Goal: Task Accomplishment & Management: Manage account settings

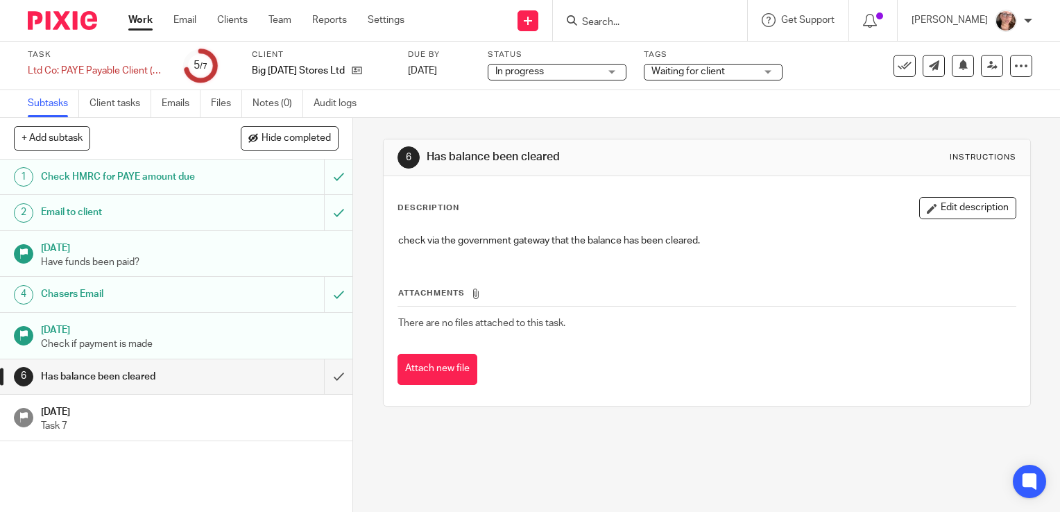
drag, startPoint x: 0, startPoint y: 0, endPoint x: 139, endPoint y: 23, distance: 140.7
click at [139, 23] on link "Work" at bounding box center [140, 20] width 24 height 14
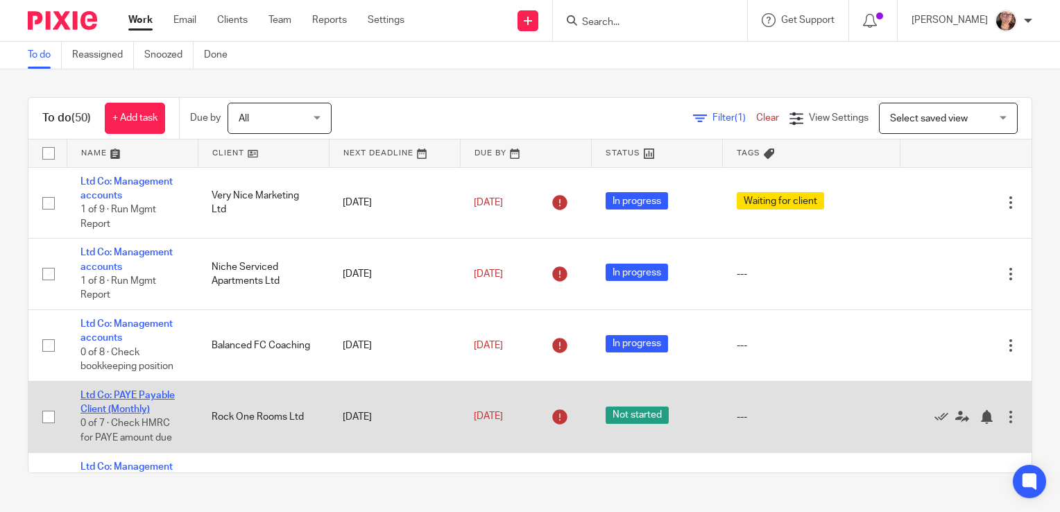
click at [148, 396] on link "Ltd Co: PAYE Payable Client (Monthly)" at bounding box center [128, 403] width 94 height 24
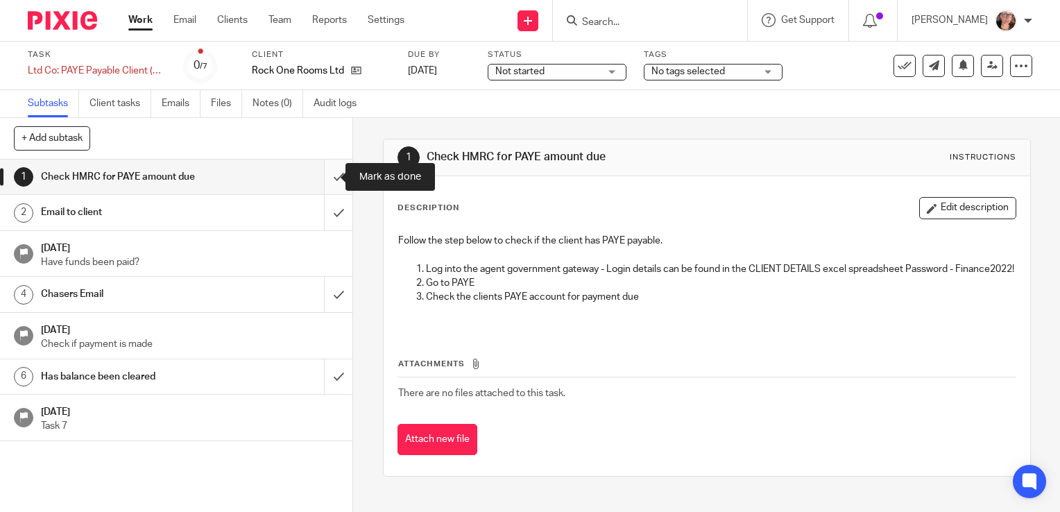
click at [330, 175] on input "submit" at bounding box center [176, 177] width 353 height 35
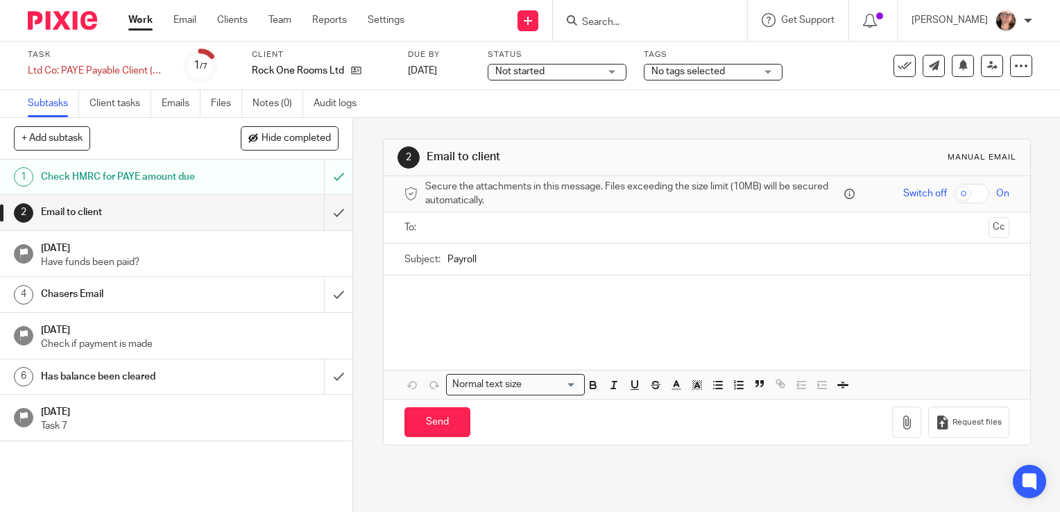
click at [263, 169] on div "Check HMRC for PAYE amount due" at bounding box center [176, 177] width 270 height 21
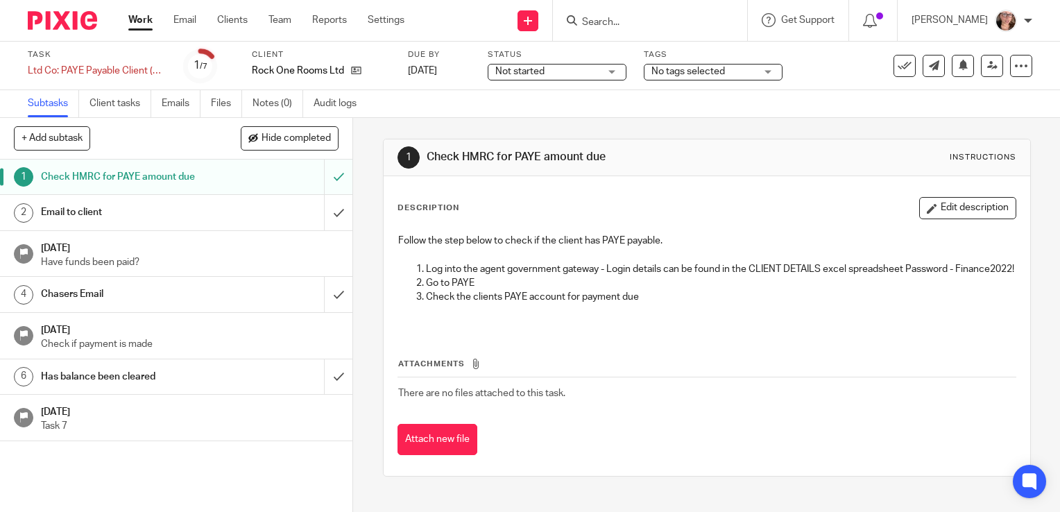
click at [243, 204] on div "Email to client" at bounding box center [176, 212] width 270 height 21
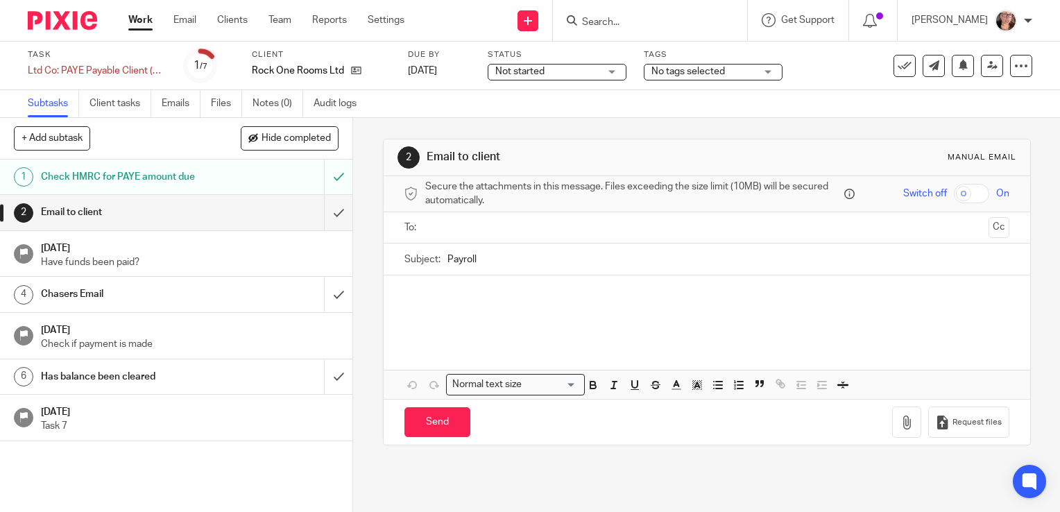
click at [459, 218] on ul at bounding box center [708, 228] width 562 height 23
click at [450, 226] on input "text" at bounding box center [706, 228] width 552 height 16
click at [483, 269] on input "Payroll" at bounding box center [729, 262] width 562 height 31
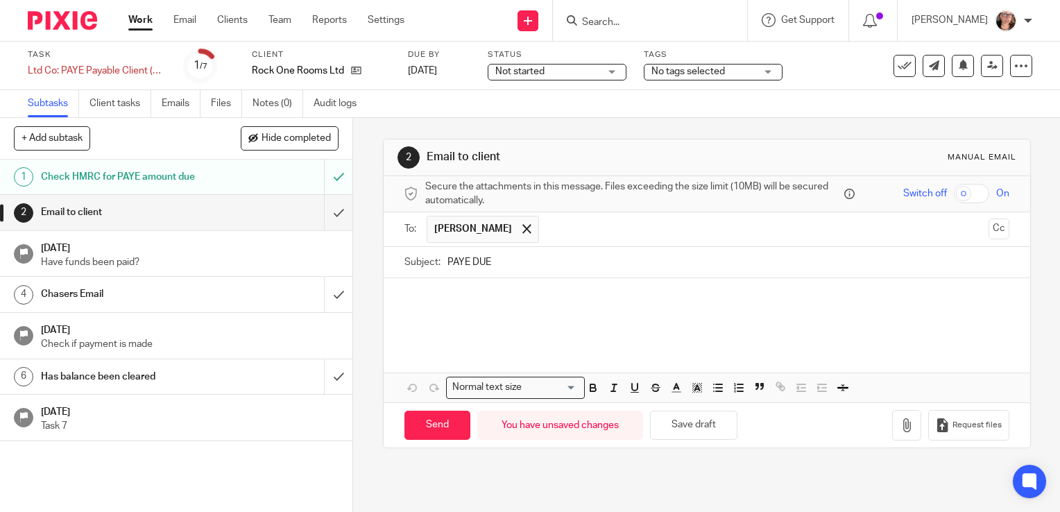
type input "PAYE DUE"
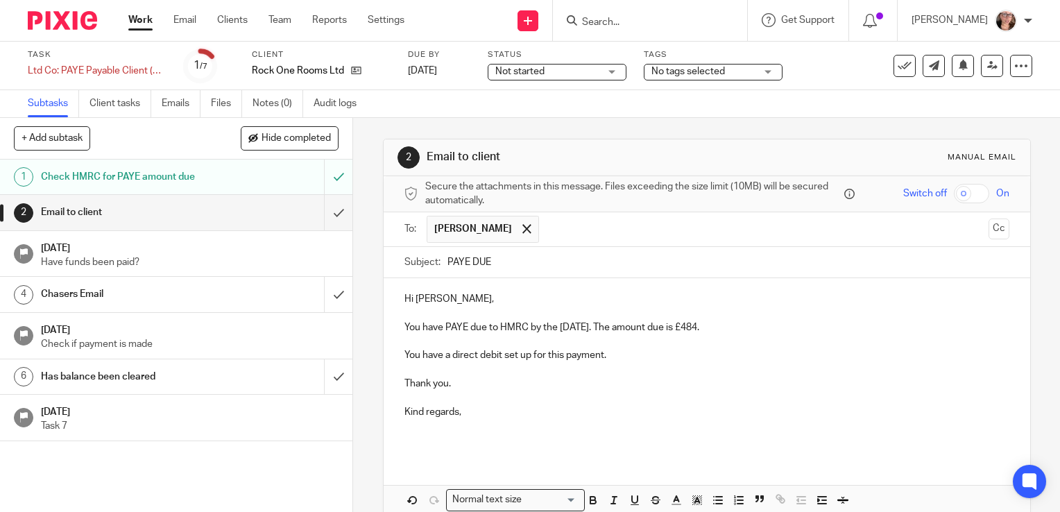
click at [501, 270] on input "PAYE DUE" at bounding box center [729, 262] width 562 height 31
click at [448, 257] on input "PAYE DUE" at bounding box center [729, 262] width 562 height 31
type input "Rock One Rooms Ltd: PAYE DUE"
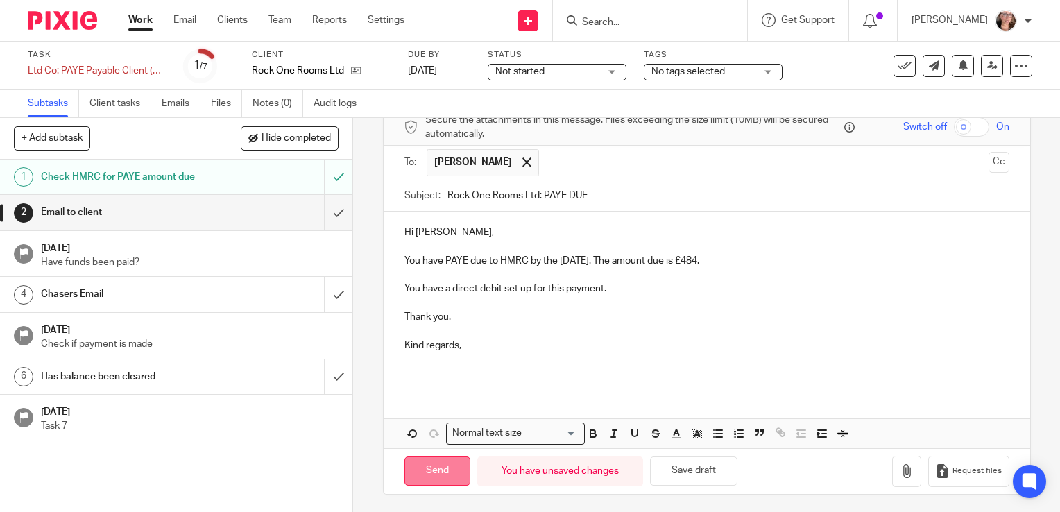
click at [448, 469] on input "Send" at bounding box center [438, 472] width 66 height 30
type input "Sent"
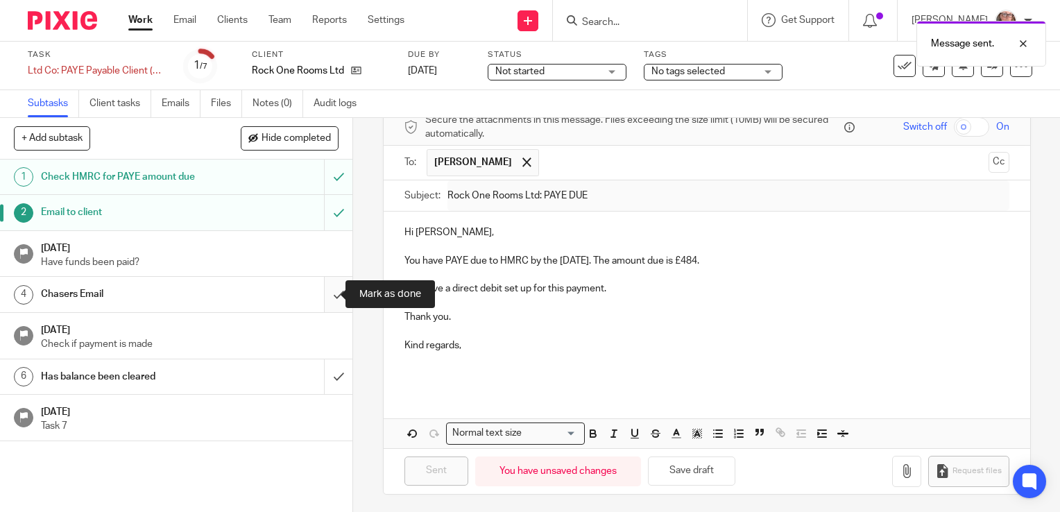
click at [325, 292] on input "submit" at bounding box center [176, 294] width 353 height 35
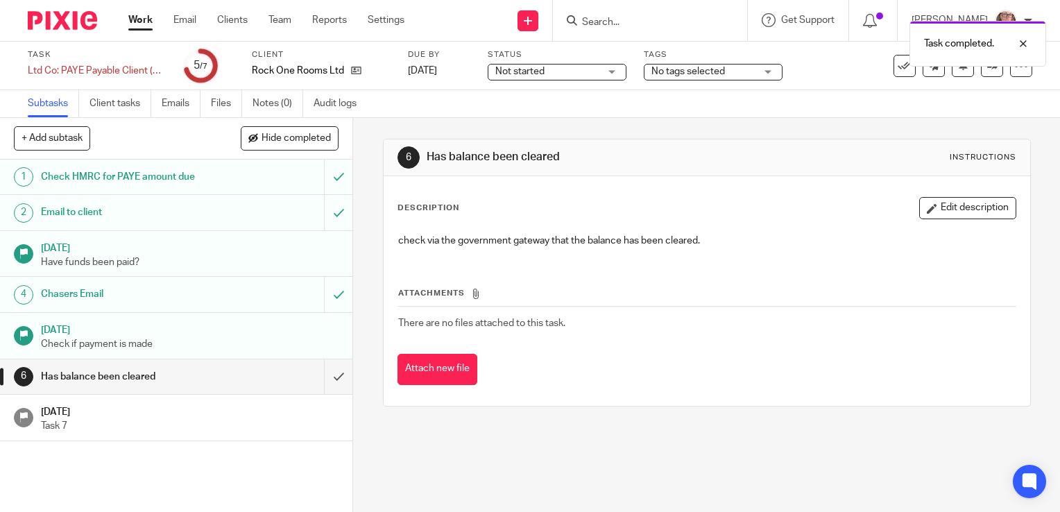
click at [587, 71] on span "Not started" at bounding box center [548, 72] width 104 height 15
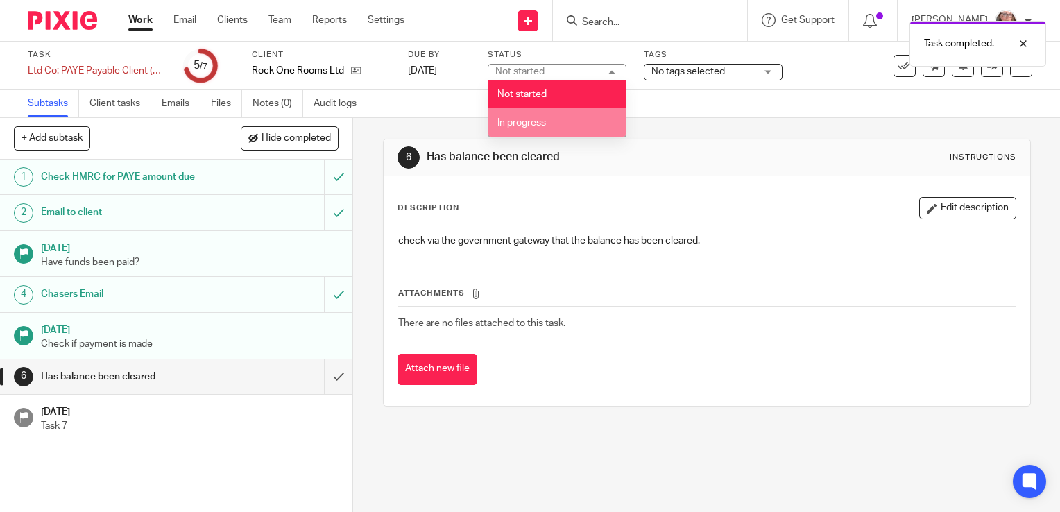
click at [553, 115] on li "In progress" at bounding box center [557, 122] width 137 height 28
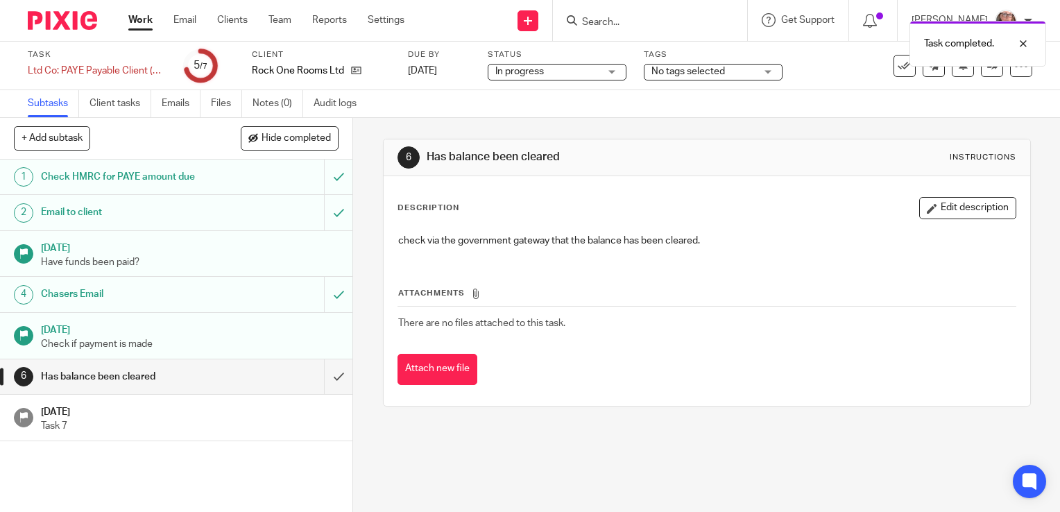
click at [708, 74] on span "No tags selected" at bounding box center [689, 72] width 74 height 10
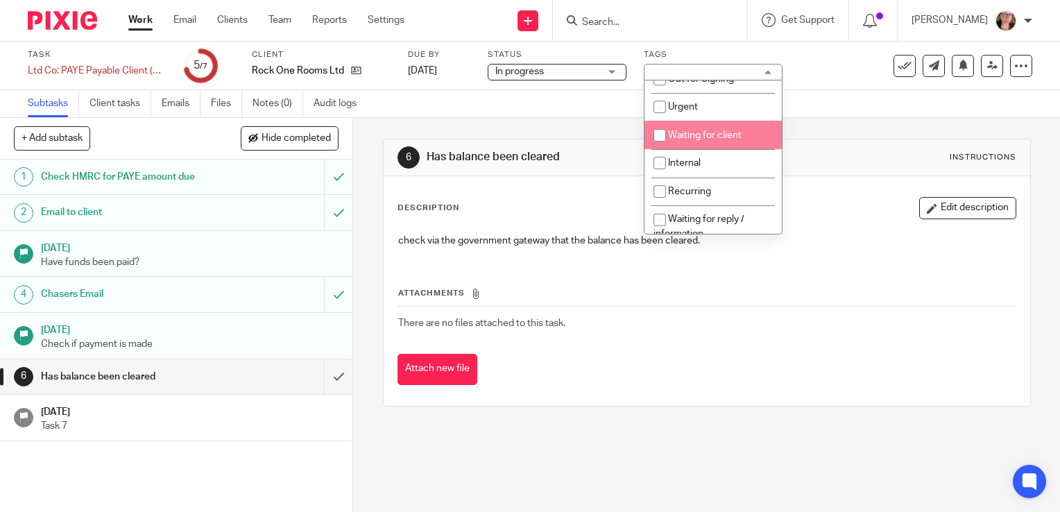
scroll to position [54, 0]
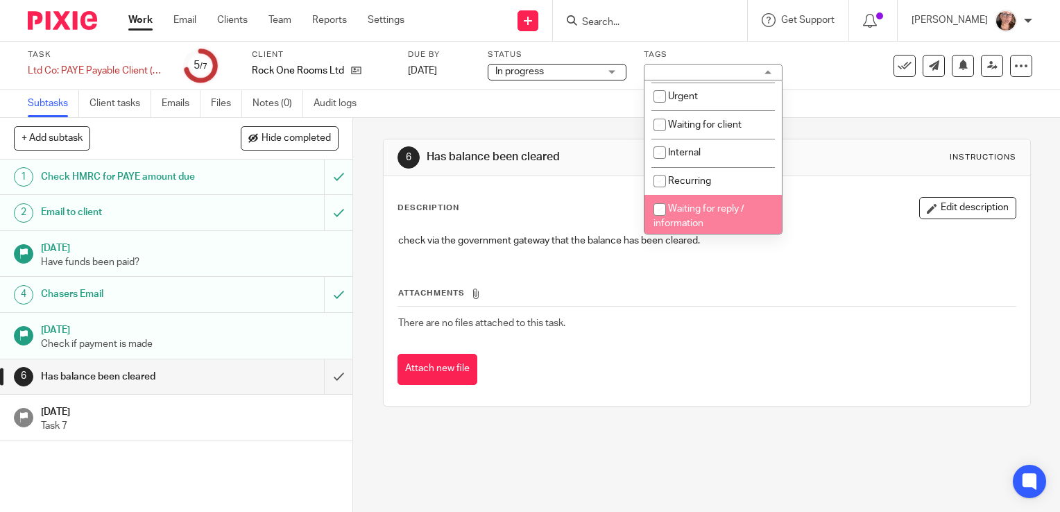
click at [653, 214] on input "checkbox" at bounding box center [660, 209] width 26 height 26
checkbox input "true"
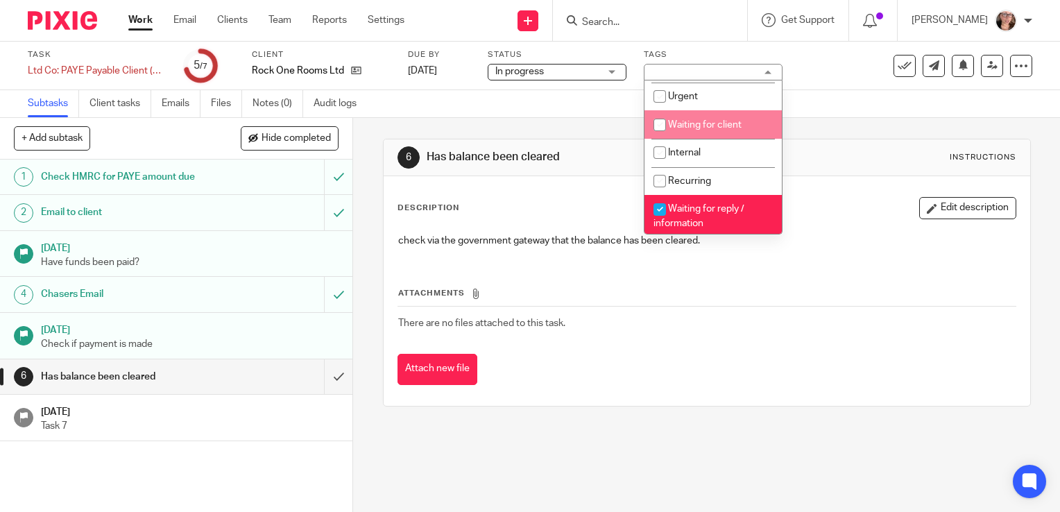
click at [656, 126] on input "checkbox" at bounding box center [660, 125] width 26 height 26
click at [661, 126] on input "checkbox" at bounding box center [660, 125] width 26 height 26
checkbox input "false"
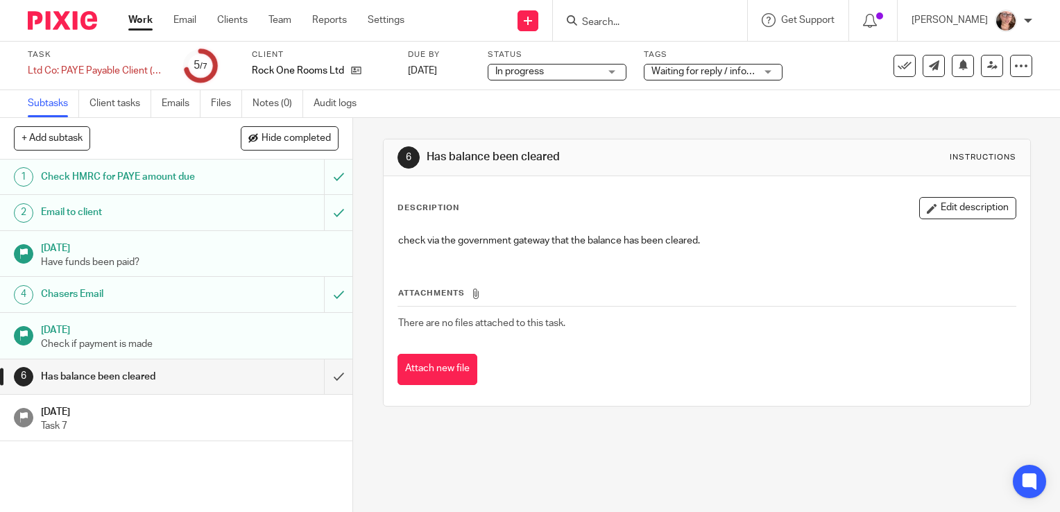
click at [562, 118] on div "6 Has balance been cleared Instructions Description Edit description check via …" at bounding box center [707, 273] width 648 height 310
click at [433, 69] on link "[DATE]" at bounding box center [439, 71] width 62 height 15
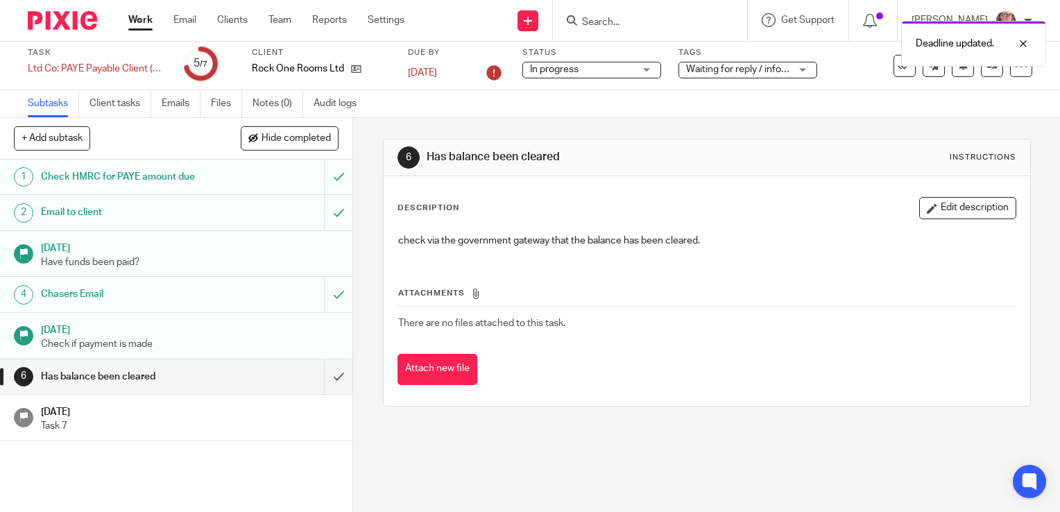
click at [141, 15] on link "Work" at bounding box center [140, 20] width 24 height 14
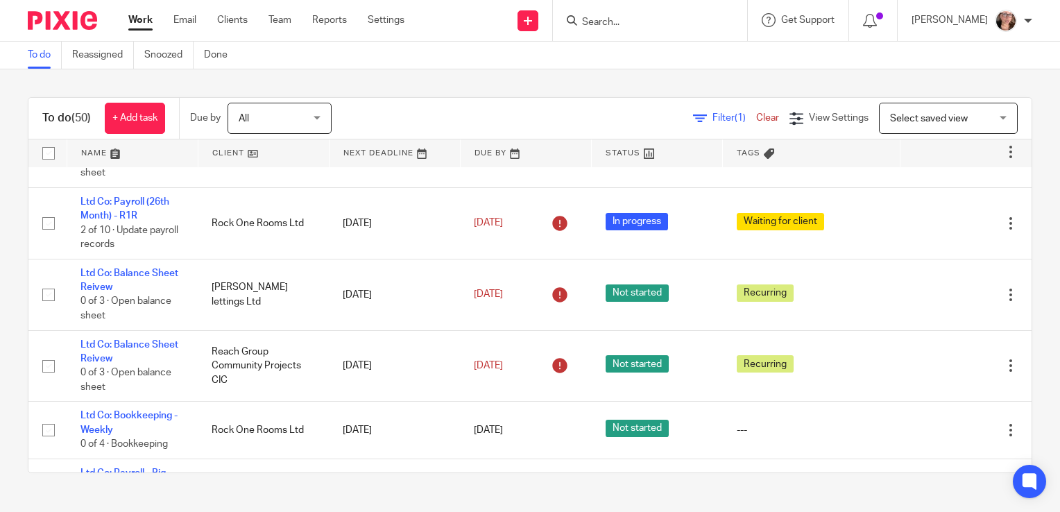
scroll to position [1473, 0]
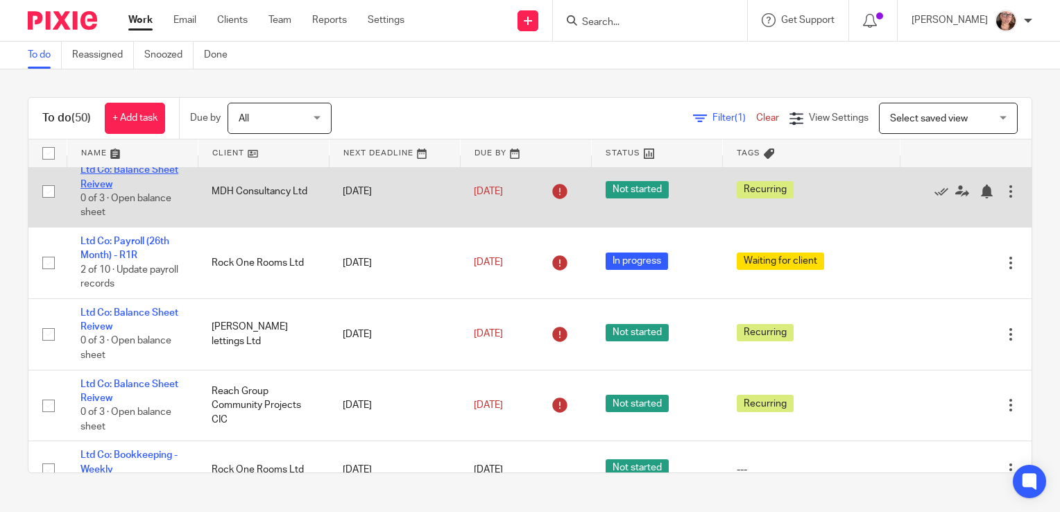
click at [134, 180] on link "Ltd Co: Balance Sheet Reivew" at bounding box center [130, 177] width 98 height 24
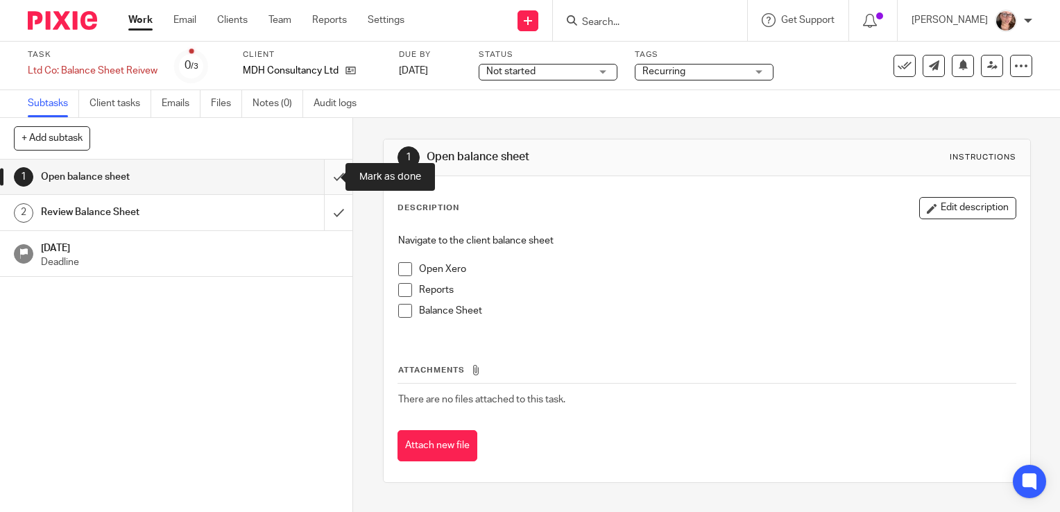
click at [321, 173] on input "submit" at bounding box center [176, 177] width 353 height 35
click at [548, 73] on span "Not started" at bounding box center [539, 72] width 104 height 15
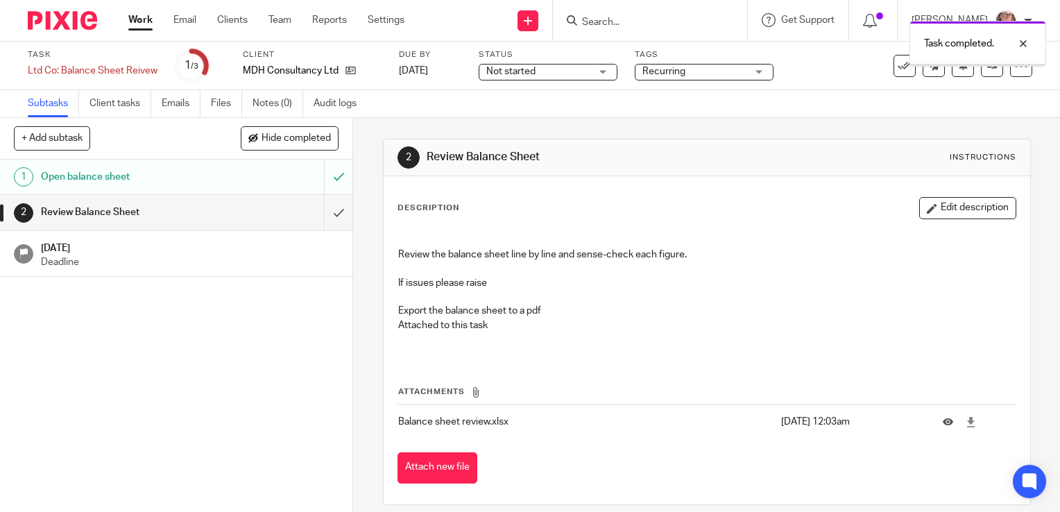
click at [536, 78] on span "Not started" at bounding box center [539, 72] width 104 height 15
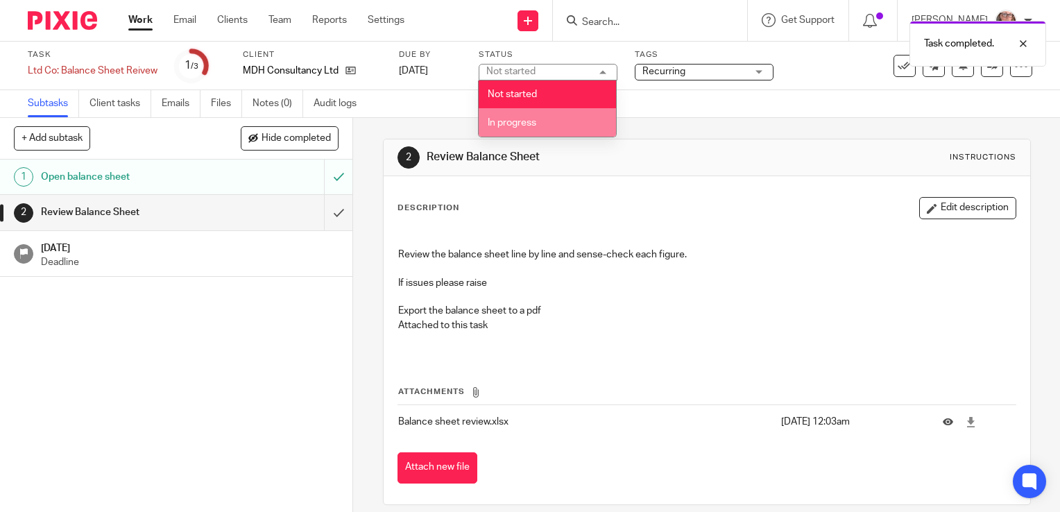
click at [525, 114] on li "In progress" at bounding box center [547, 122] width 137 height 28
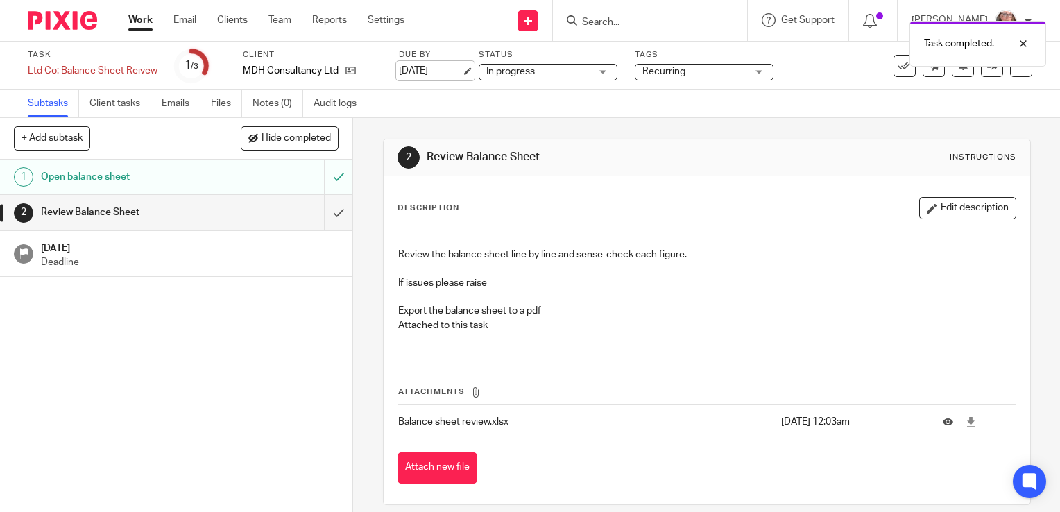
click at [436, 72] on link "[DATE]" at bounding box center [430, 71] width 62 height 15
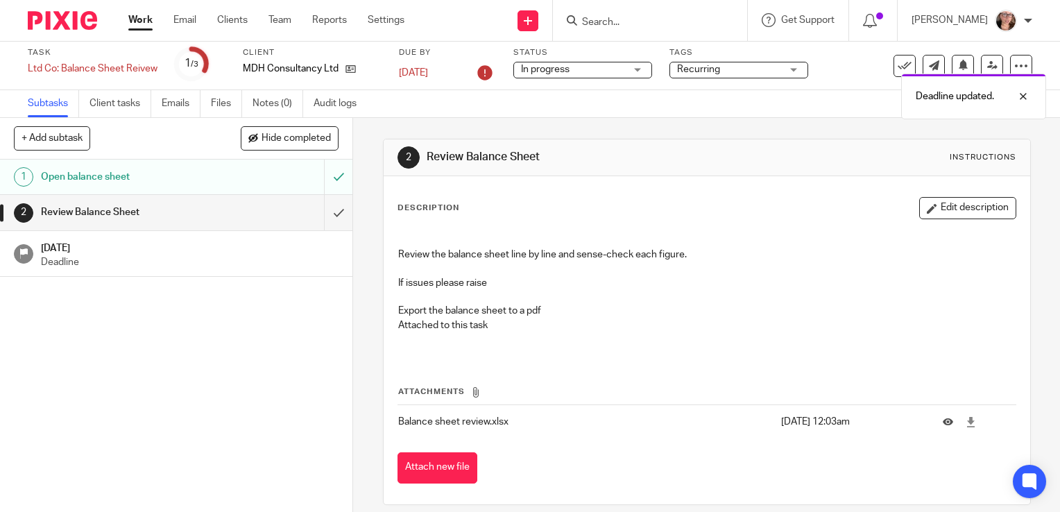
click at [733, 75] on div "Task completed. Deadline updated." at bounding box center [788, 66] width 516 height 105
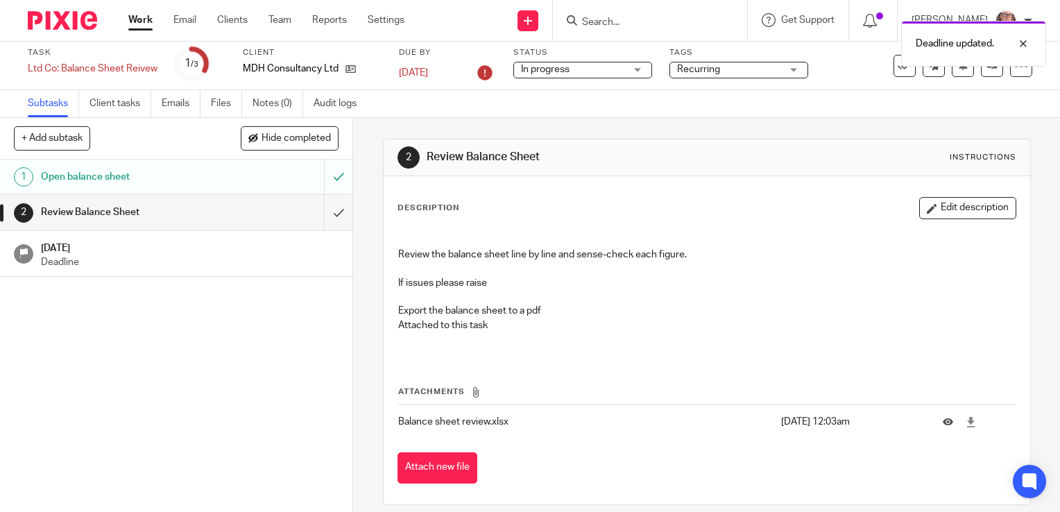
click at [724, 71] on span "Recurring" at bounding box center [729, 69] width 104 height 15
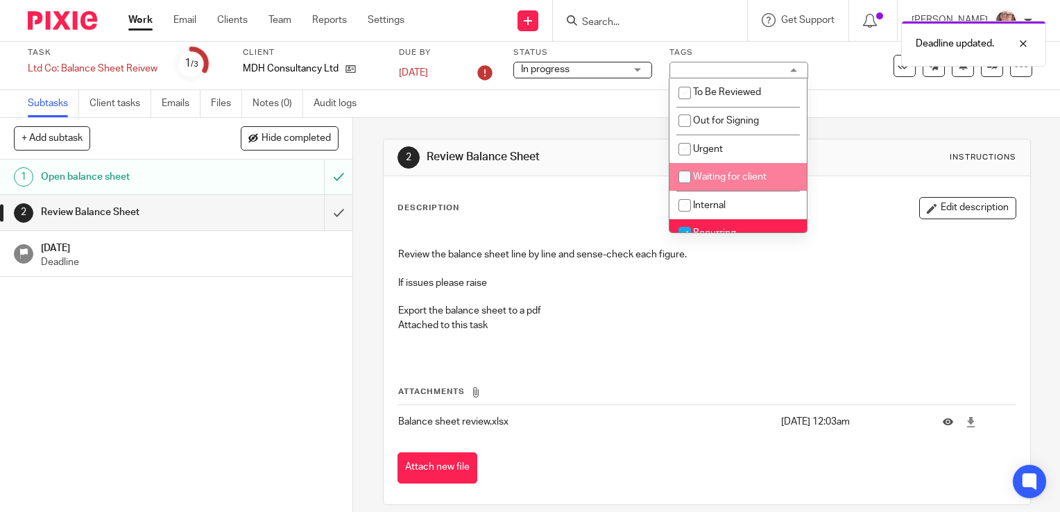
click at [726, 167] on li "Waiting for client" at bounding box center [738, 177] width 137 height 28
checkbox input "true"
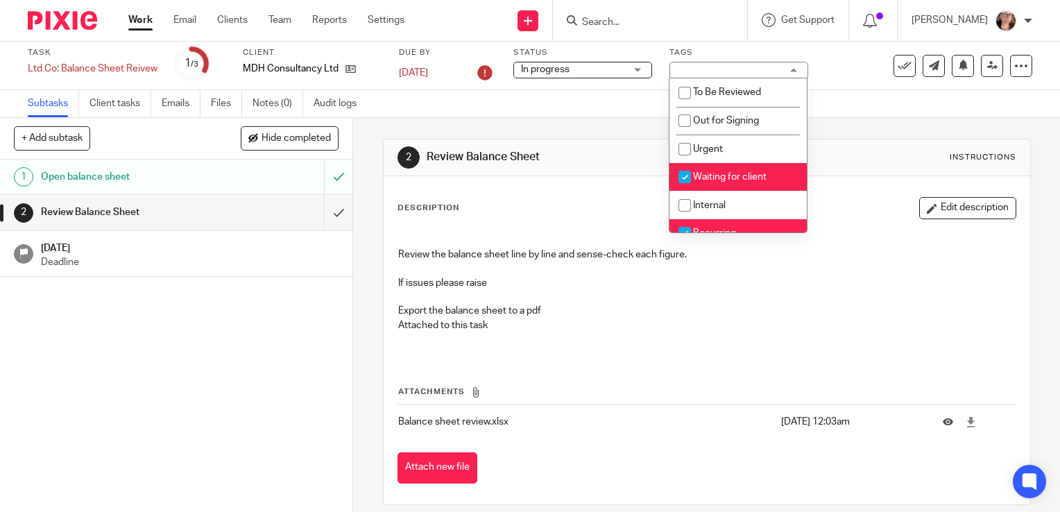
click at [686, 225] on input "checkbox" at bounding box center [685, 233] width 26 height 26
checkbox input "false"
click at [553, 121] on div "2 Review Balance Sheet Instructions Description Edit description Review the bal…" at bounding box center [707, 322] width 648 height 408
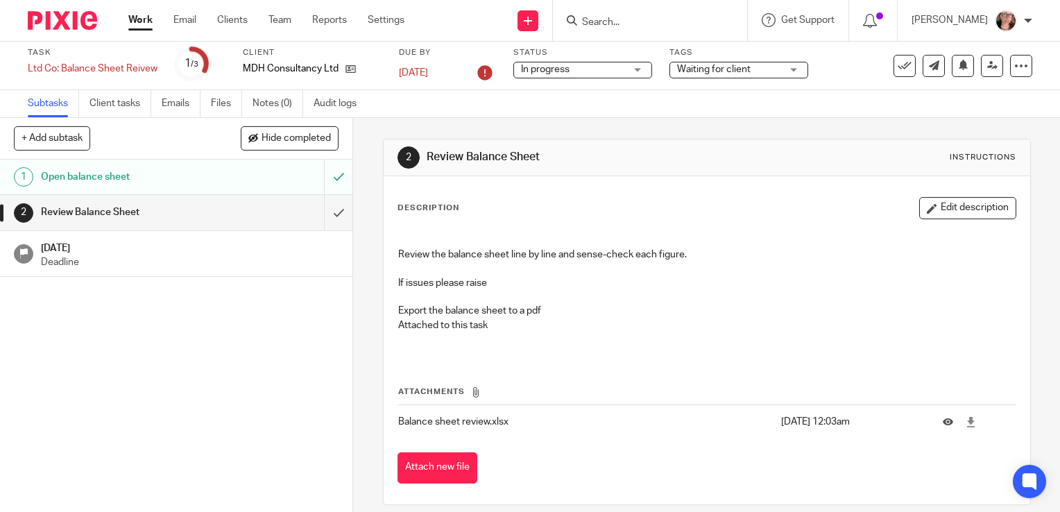
click at [133, 24] on link "Work" at bounding box center [140, 20] width 24 height 14
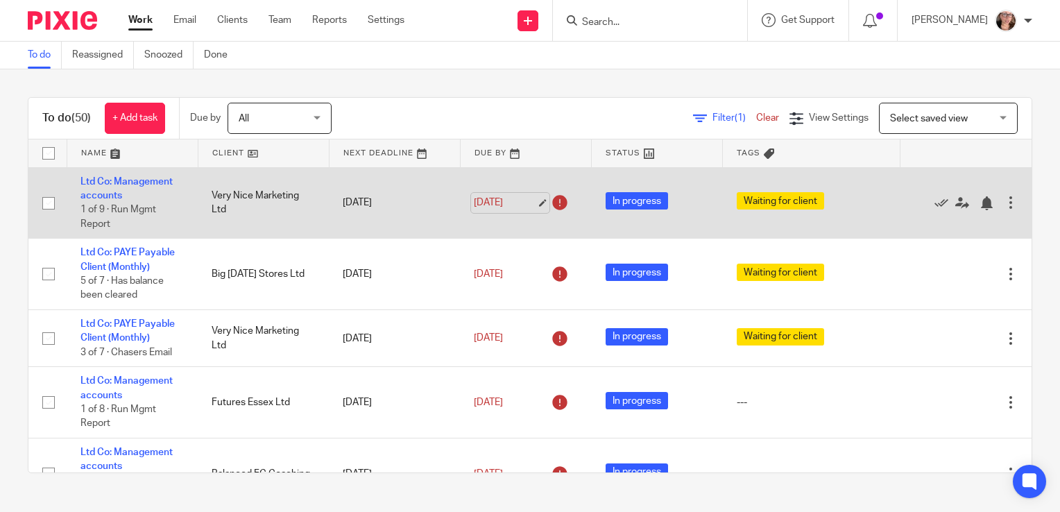
click at [477, 206] on link "[DATE]" at bounding box center [505, 203] width 62 height 15
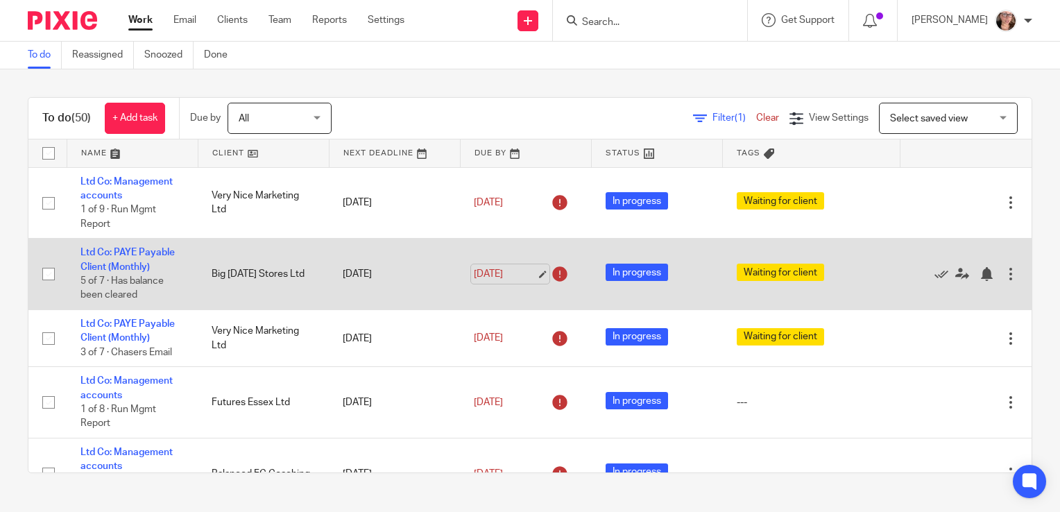
click at [477, 273] on link "[DATE]" at bounding box center [505, 274] width 62 height 15
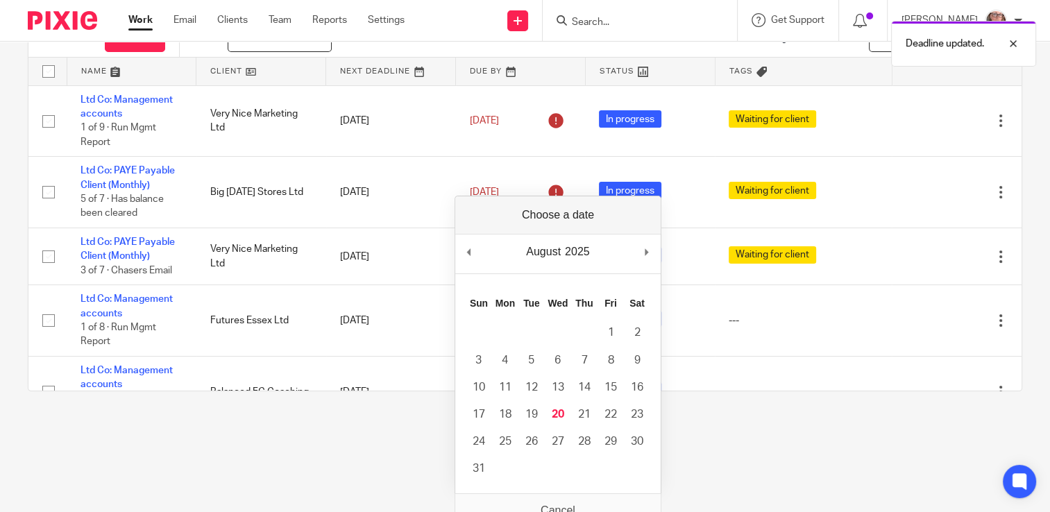
scroll to position [97, 0]
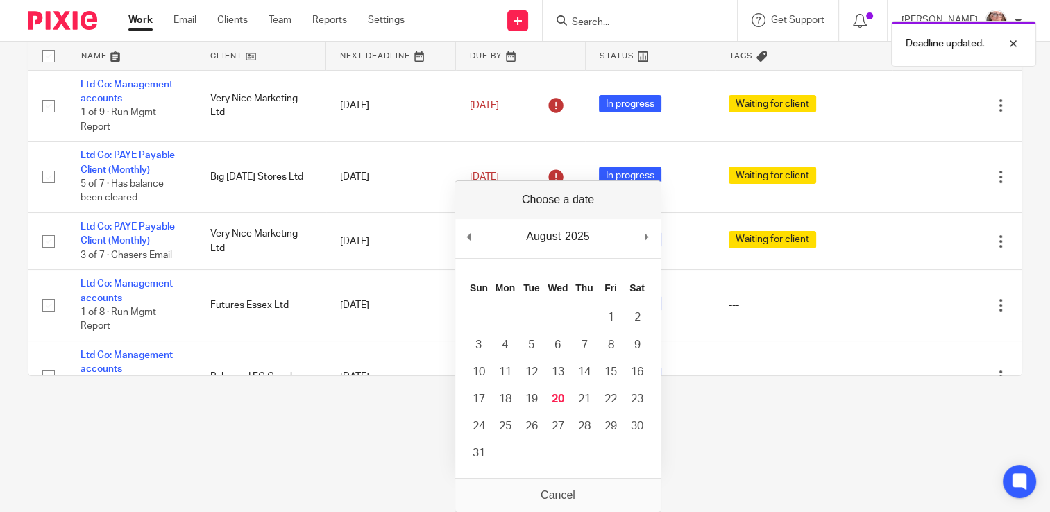
click at [304, 415] on html "Work Email Clients Team Reports Settings Work Email Clients Team Reports Settin…" at bounding box center [525, 159] width 1050 height 512
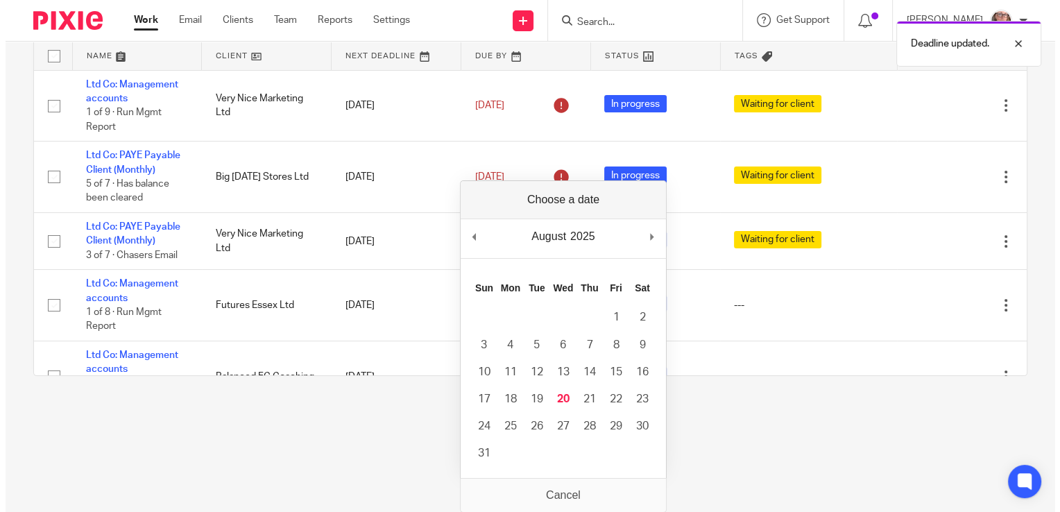
scroll to position [0, 0]
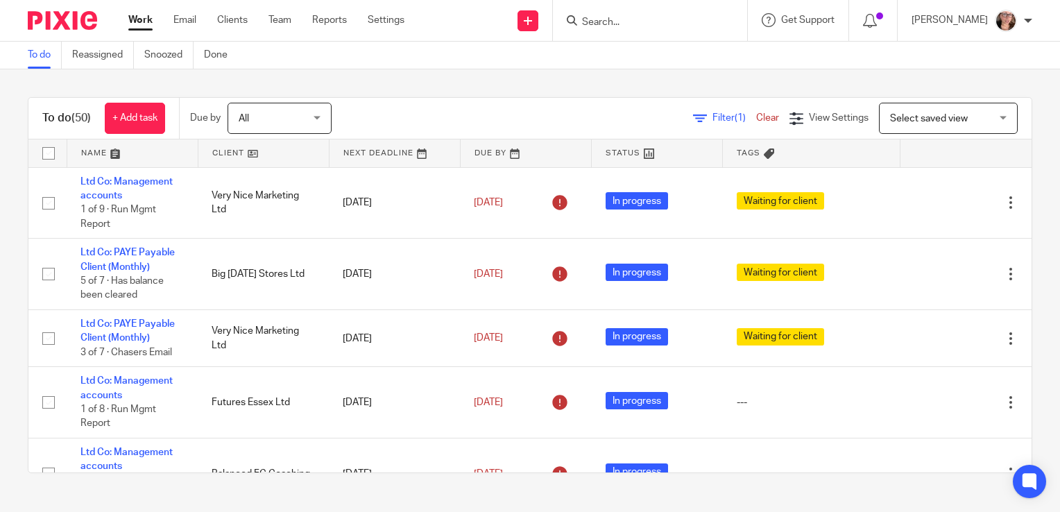
drag, startPoint x: 1011, startPoint y: 174, endPoint x: 1004, endPoint y: 193, distance: 20.2
click at [1004, 193] on div "To do (50) + Add task Due by All All Today Tomorrow This week Next week This mo…" at bounding box center [530, 285] width 1060 height 432
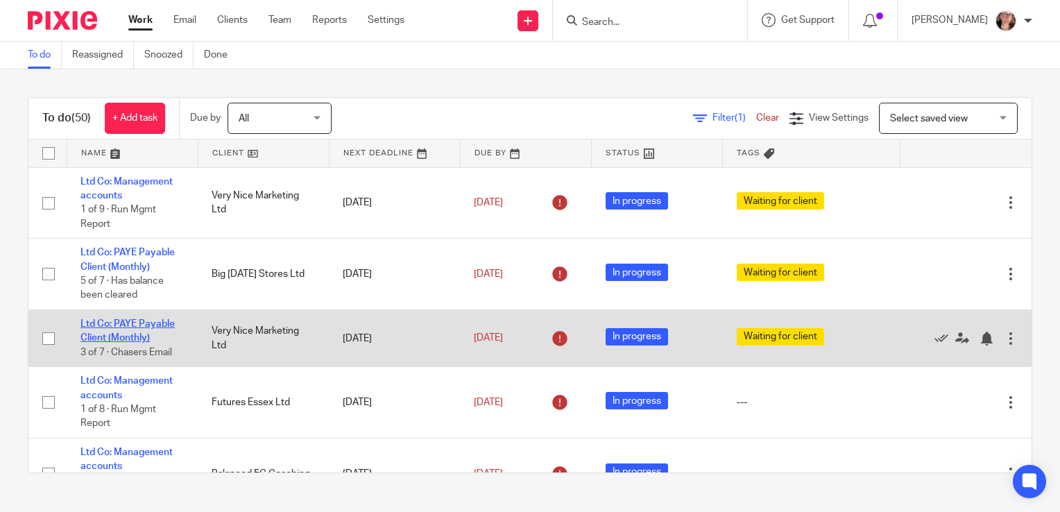
click at [128, 340] on link "Ltd Co: PAYE Payable Client (Monthly)" at bounding box center [128, 331] width 94 height 24
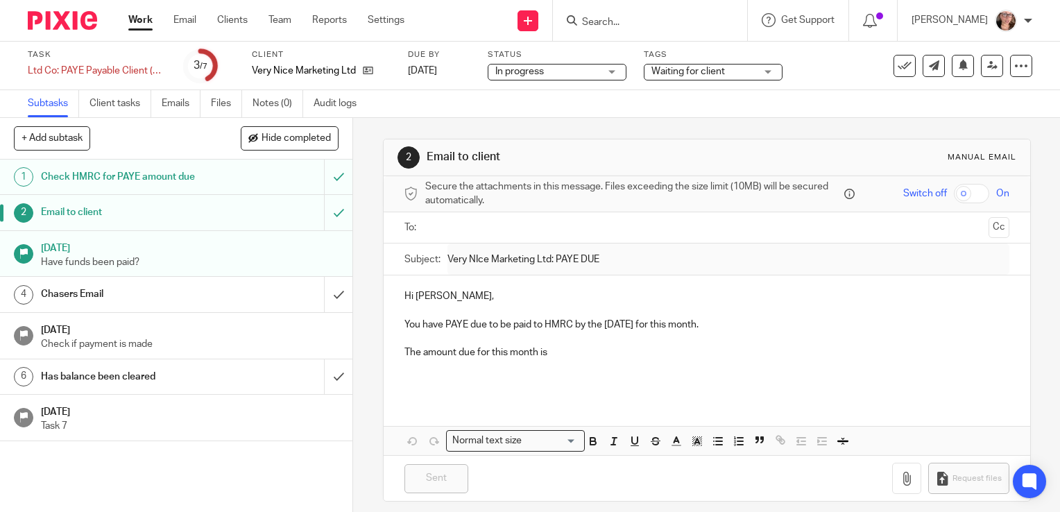
click at [174, 180] on h1 "Check HMRC for PAYE amount due" at bounding box center [131, 177] width 180 height 21
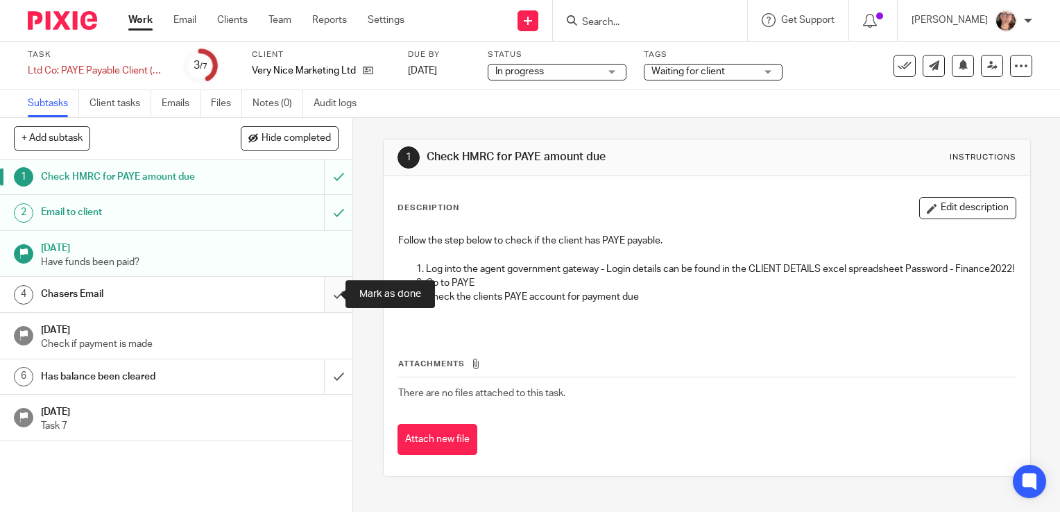
click at [325, 294] on input "submit" at bounding box center [176, 294] width 353 height 35
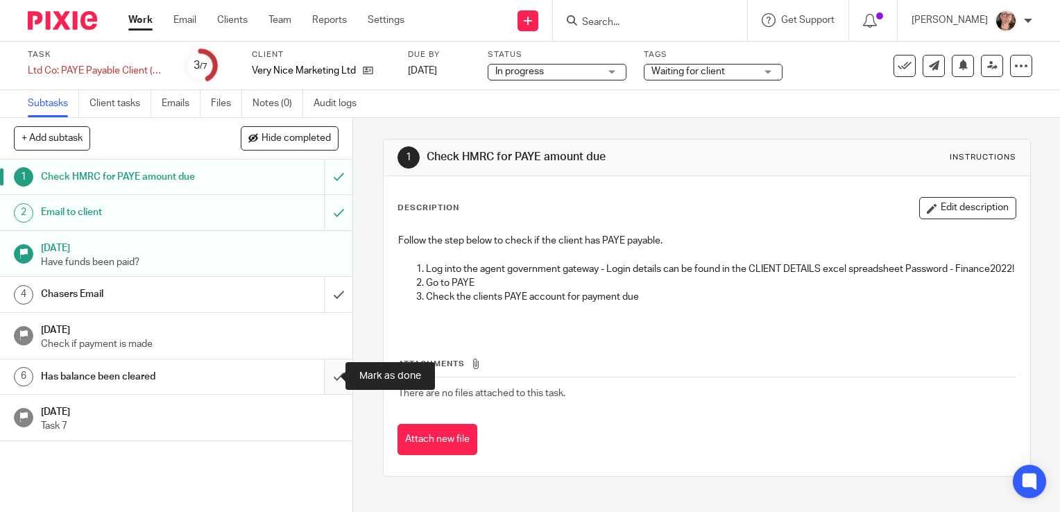
click at [326, 384] on input "submit" at bounding box center [176, 377] width 353 height 35
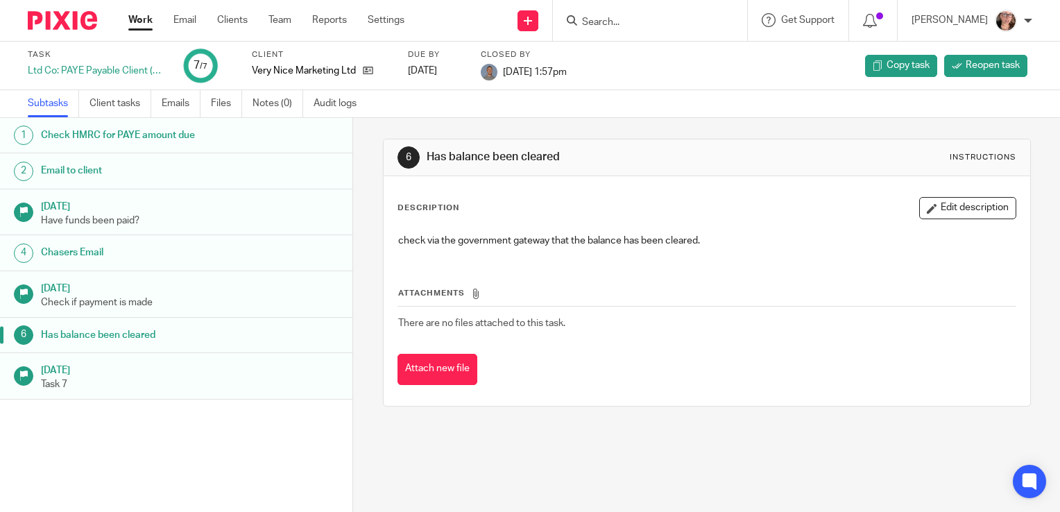
click at [147, 27] on link "Work" at bounding box center [140, 20] width 24 height 14
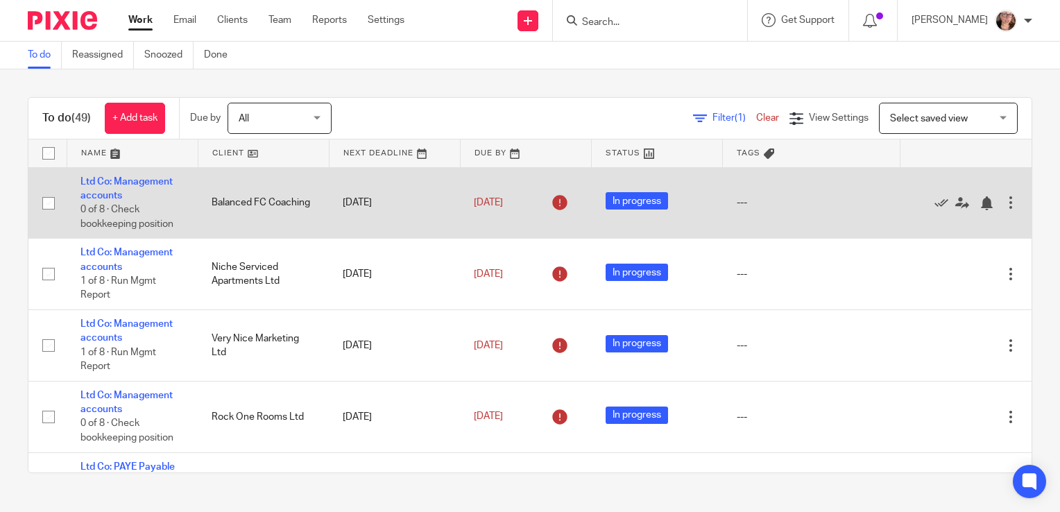
click at [486, 187] on td "[DATE]" at bounding box center [525, 202] width 131 height 71
click at [480, 197] on link "[DATE]" at bounding box center [505, 203] width 62 height 15
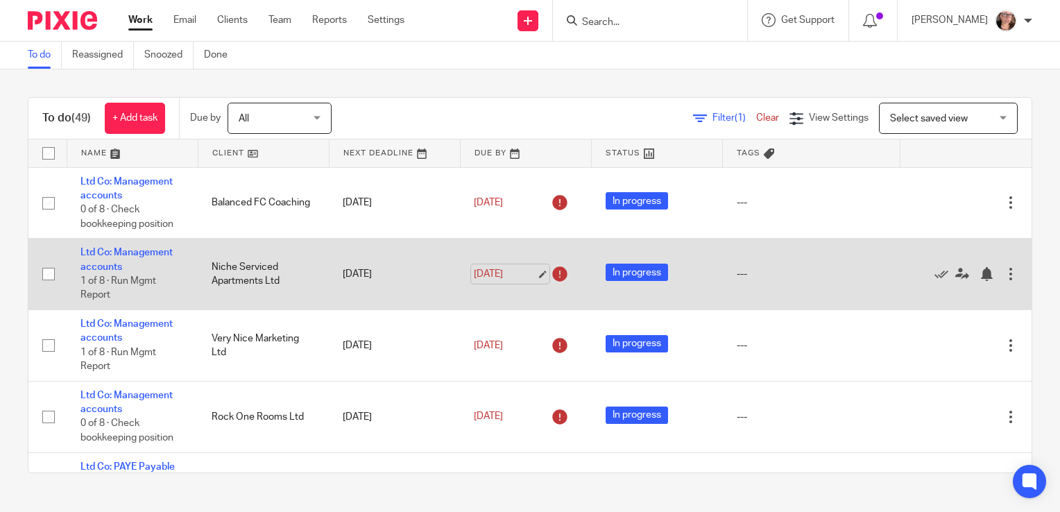
click at [502, 273] on link "[DATE]" at bounding box center [505, 274] width 62 height 15
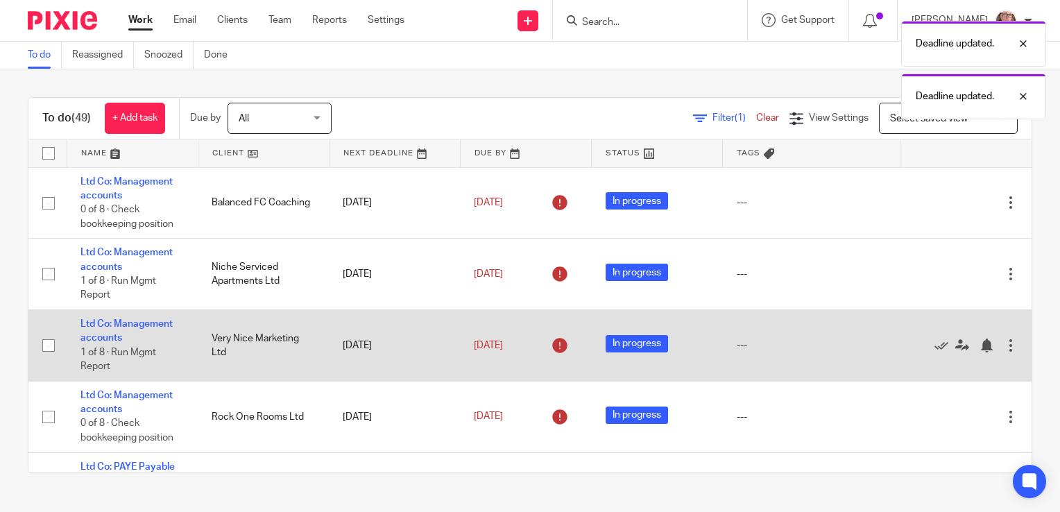
click at [487, 365] on td "[DATE]" at bounding box center [525, 345] width 131 height 71
click at [487, 350] on link "[DATE]" at bounding box center [505, 346] width 62 height 15
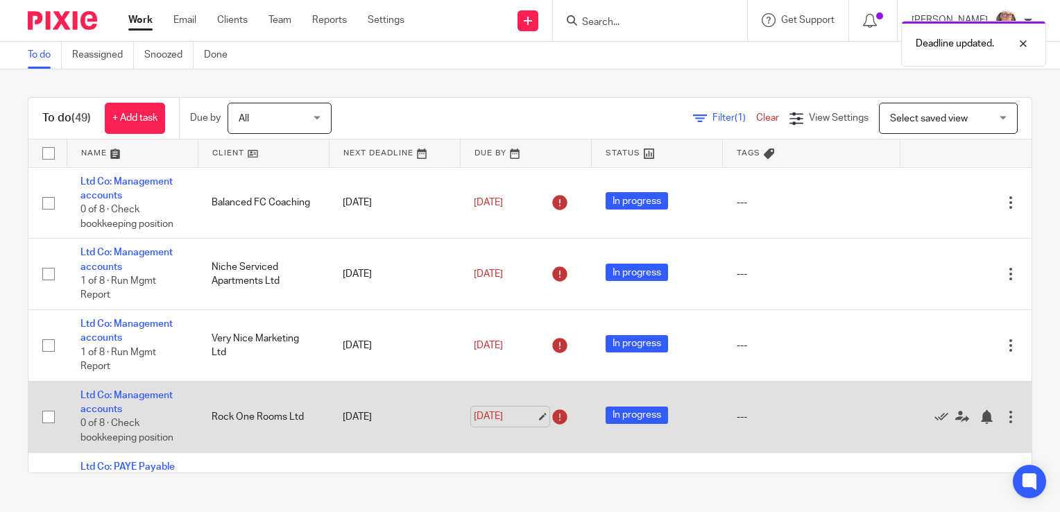
click at [500, 422] on link "[DATE]" at bounding box center [505, 416] width 62 height 15
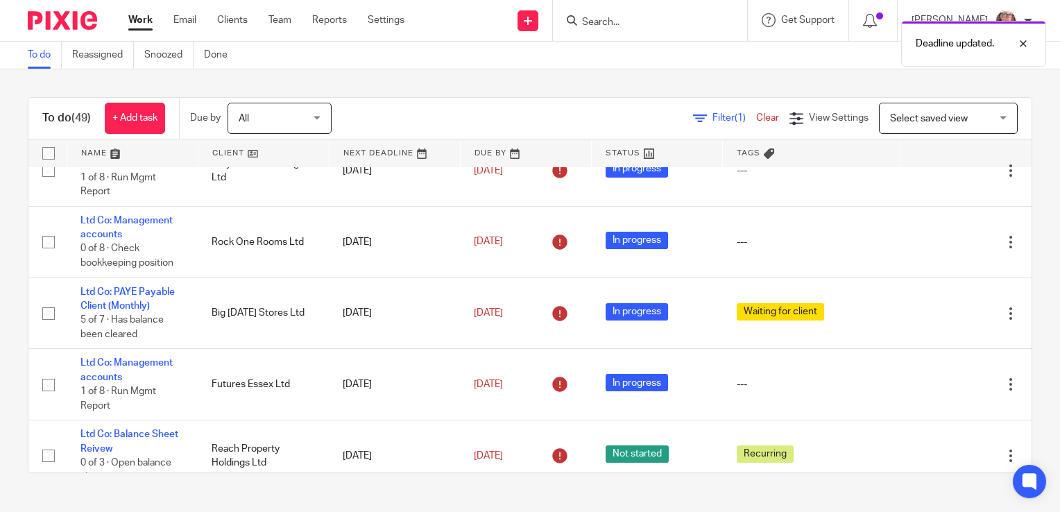
scroll to position [208, 0]
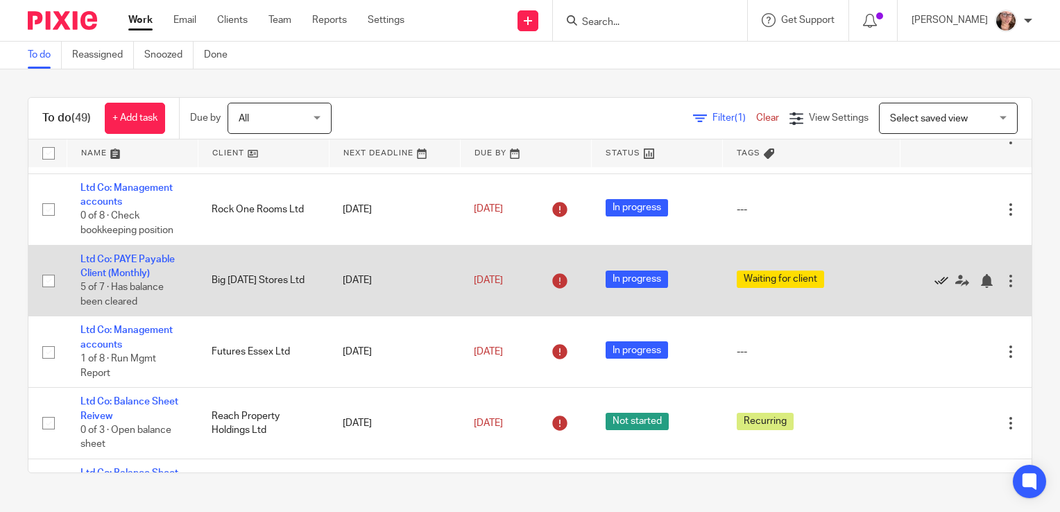
click at [935, 280] on icon at bounding box center [942, 281] width 14 height 14
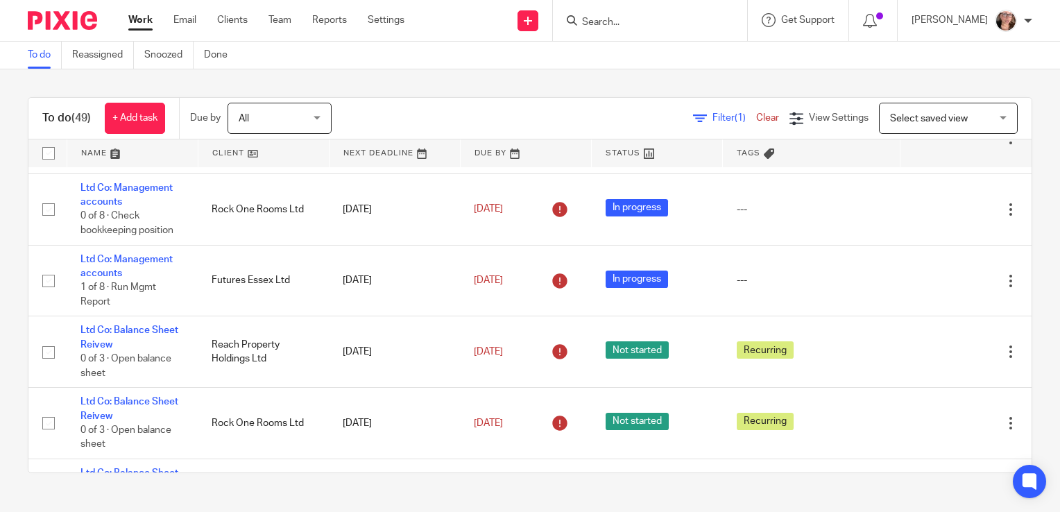
click at [1013, 465] on div "To do (49) + Add task Due by All All [DATE] [DATE] This week Next week This mon…" at bounding box center [530, 285] width 1060 height 432
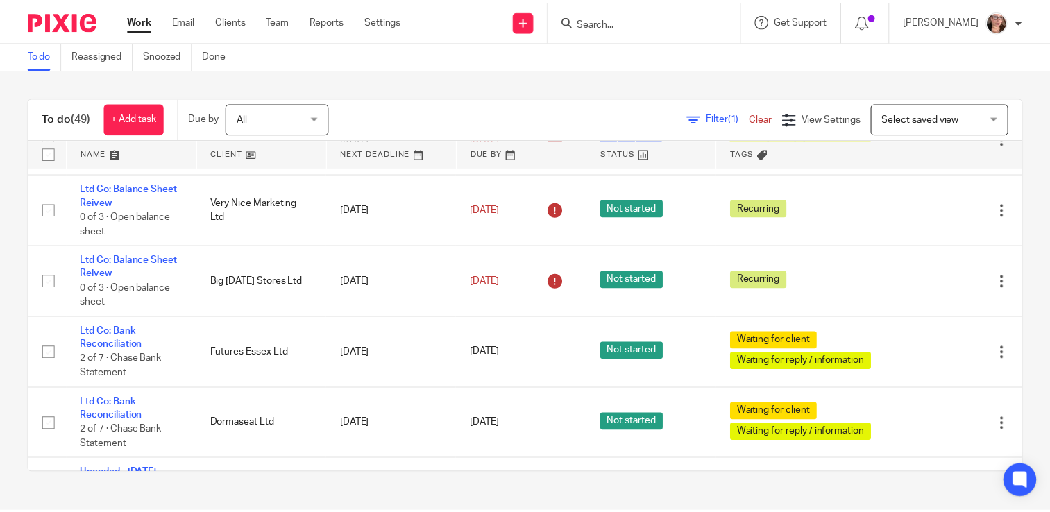
scroll to position [902, 0]
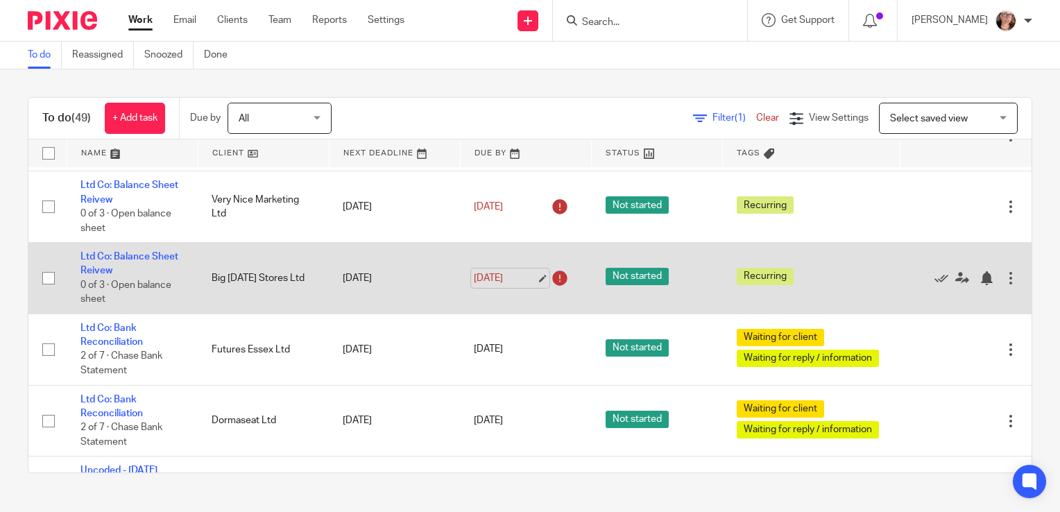
click at [474, 285] on link "[DATE]" at bounding box center [505, 278] width 62 height 15
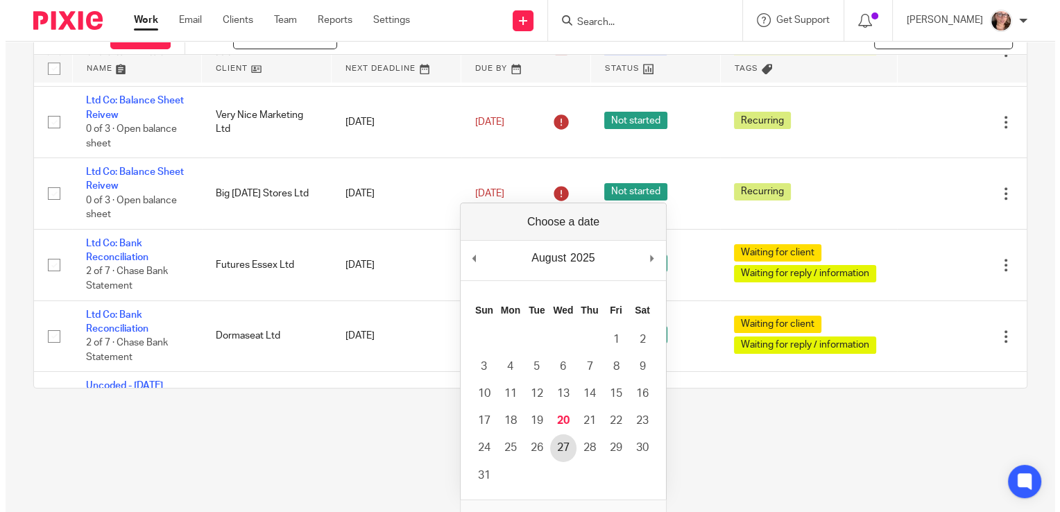
scroll to position [0, 0]
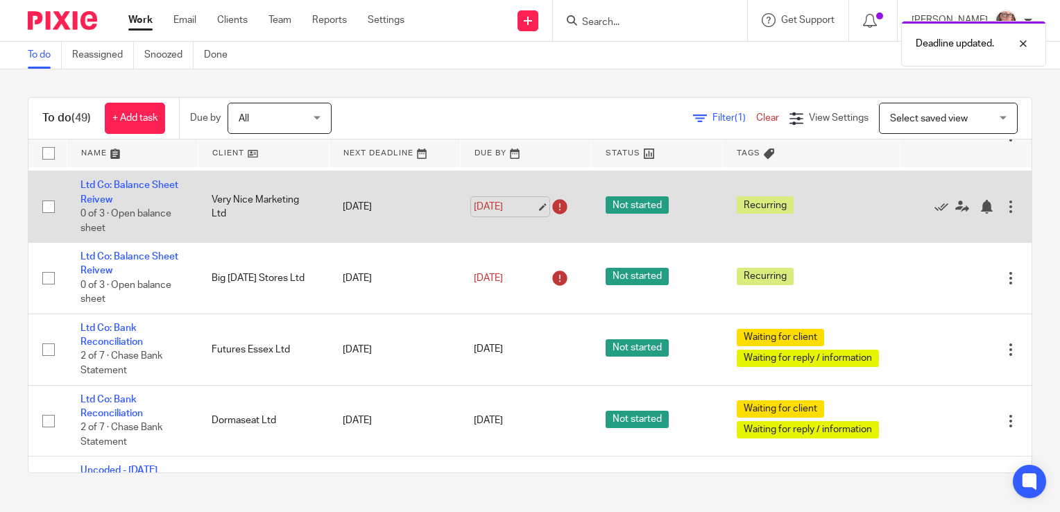
click at [489, 212] on link "[DATE]" at bounding box center [505, 207] width 62 height 15
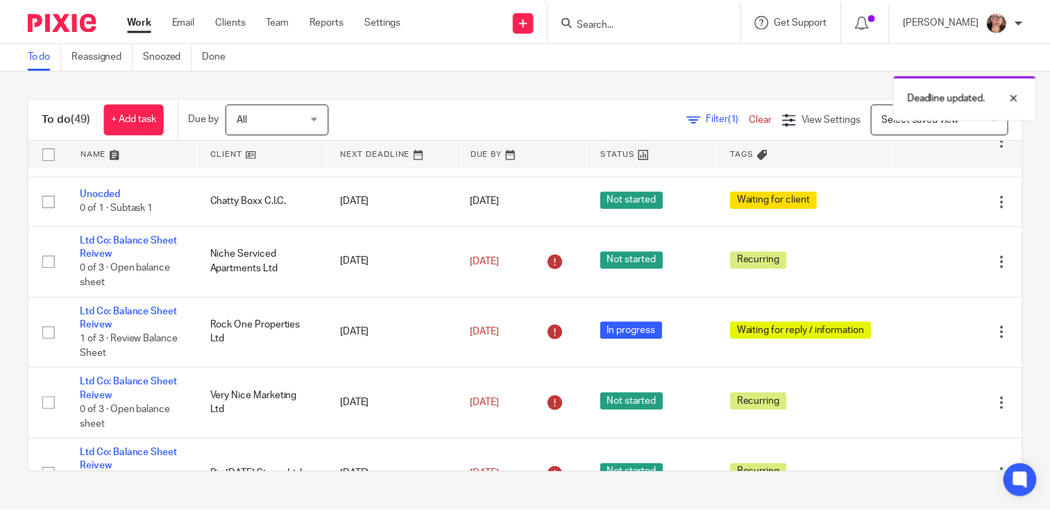
scroll to position [672, 0]
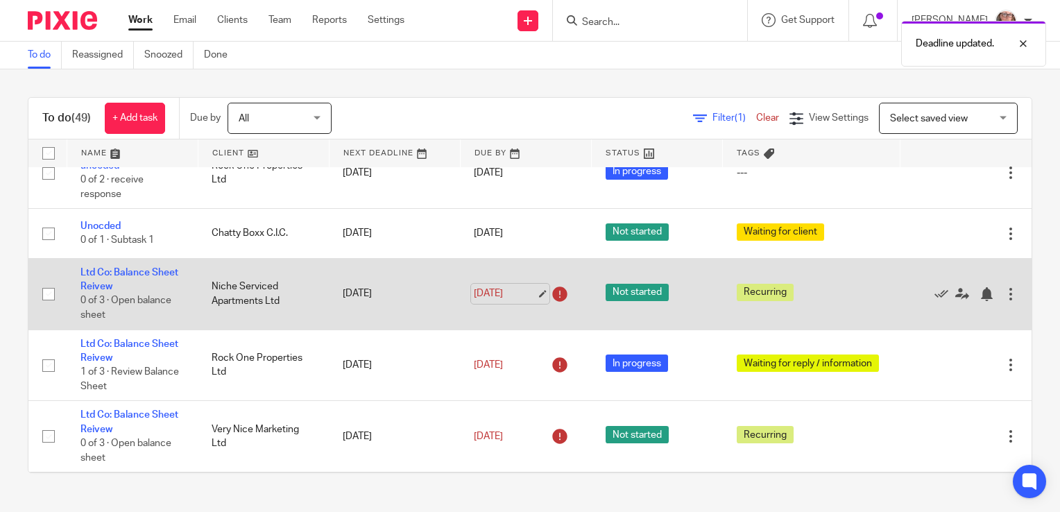
click at [474, 298] on link "[DATE]" at bounding box center [505, 294] width 62 height 15
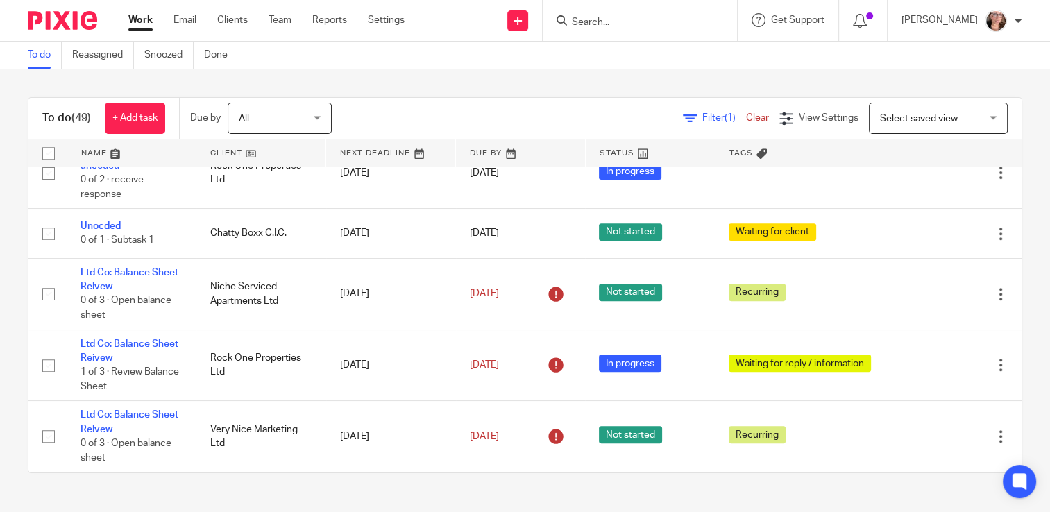
scroll to position [0, 0]
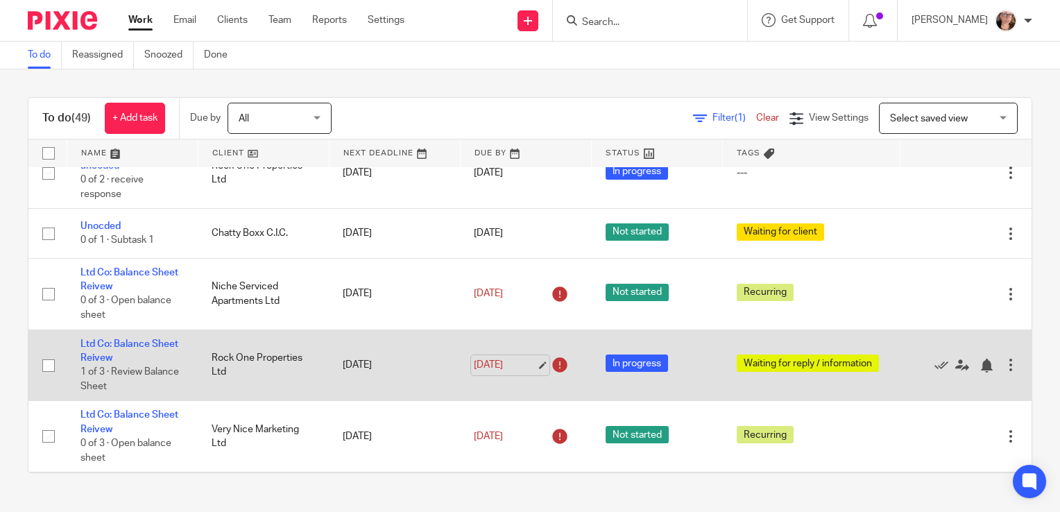
click at [474, 367] on link "[DATE]" at bounding box center [505, 365] width 62 height 15
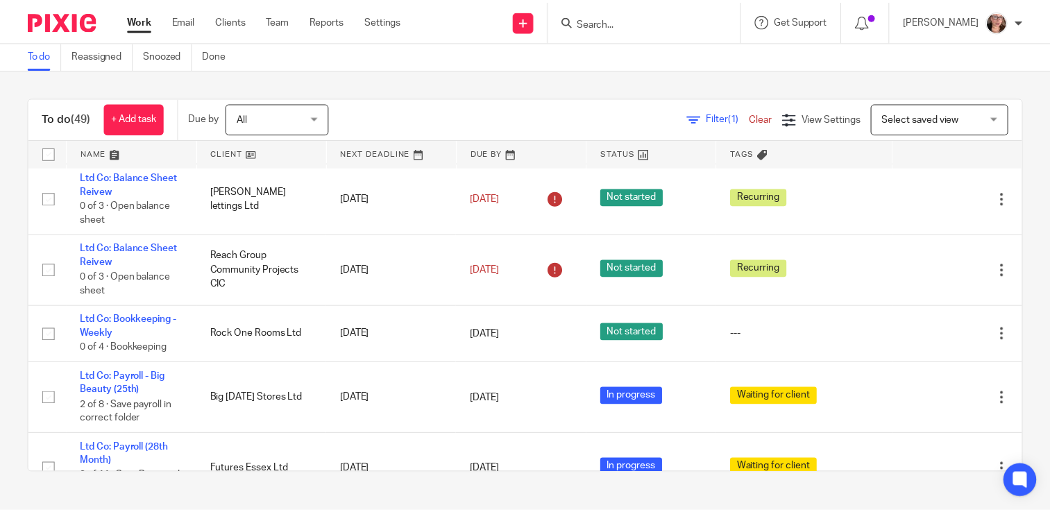
scroll to position [1351, 0]
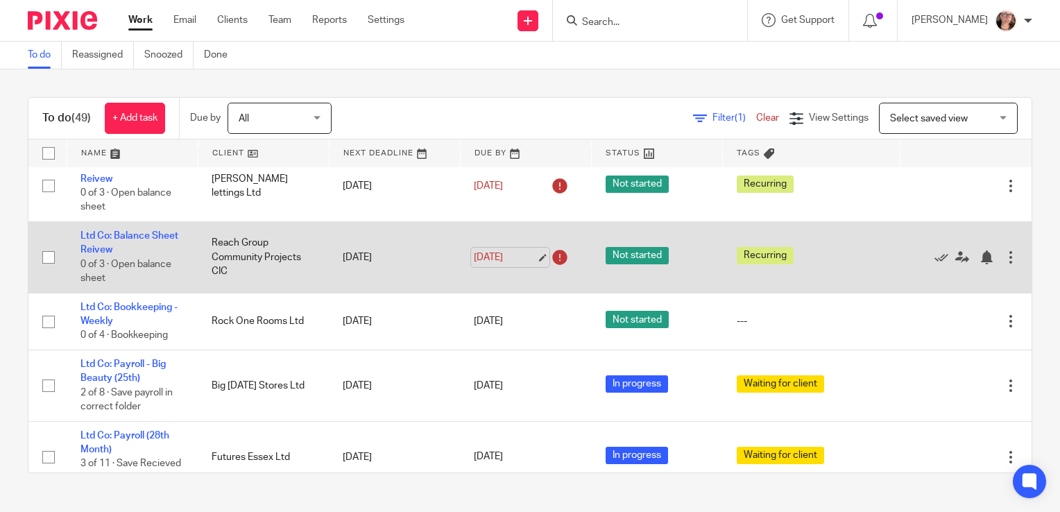
click at [483, 265] on link "[DATE]" at bounding box center [505, 258] width 62 height 15
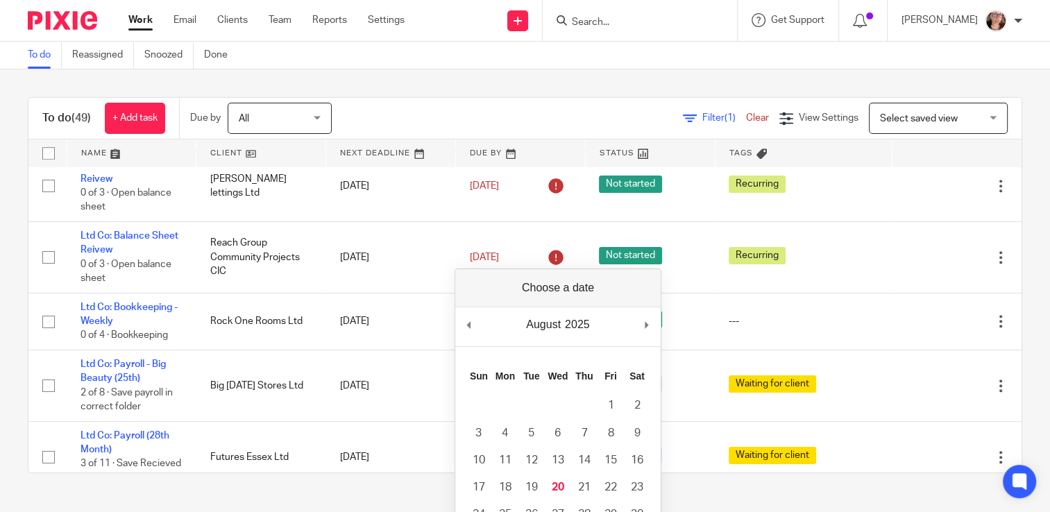
scroll to position [87, 0]
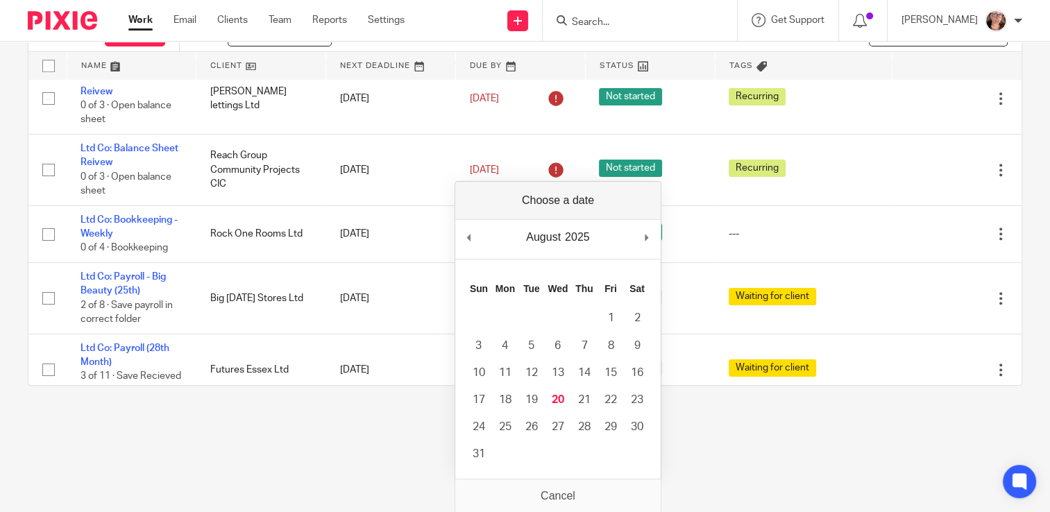
click at [319, 425] on html "Work Email Clients Team Reports Settings Work Email Clients Team Reports Settin…" at bounding box center [525, 169] width 1050 height 512
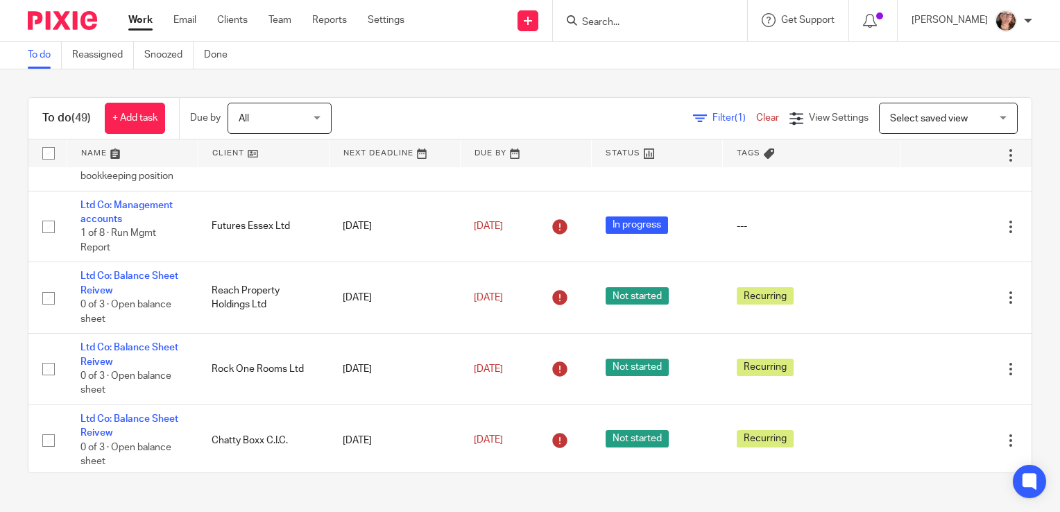
scroll to position [0, 0]
